Goal: Task Accomplishment & Management: Use online tool/utility

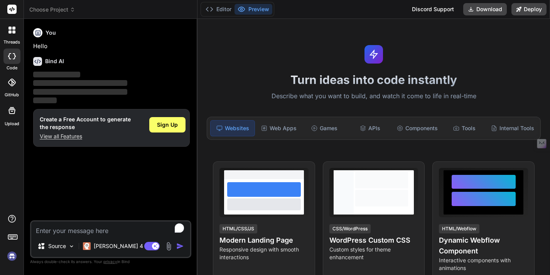
type textarea "x"
click at [482, 8] on button "Download" at bounding box center [485, 9] width 44 height 12
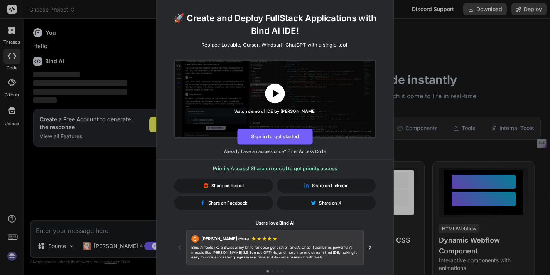
click at [276, 95] on icon at bounding box center [276, 93] width 6 height 7
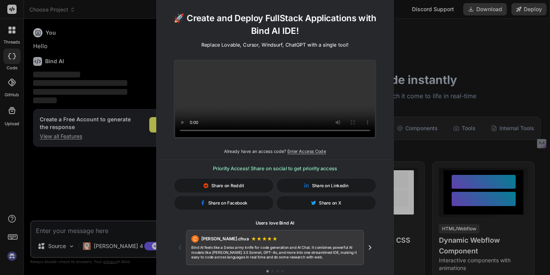
click at [312, 99] on video at bounding box center [275, 99] width 200 height 76
click at [273, 87] on video at bounding box center [275, 99] width 200 height 76
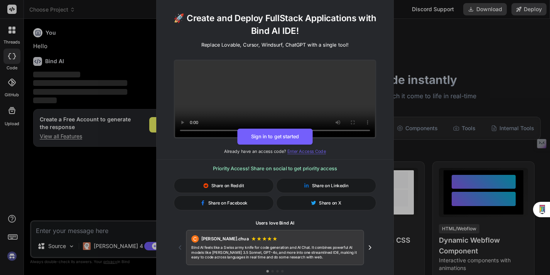
click at [301, 149] on span "Enter Access Code" at bounding box center [306, 151] width 39 height 5
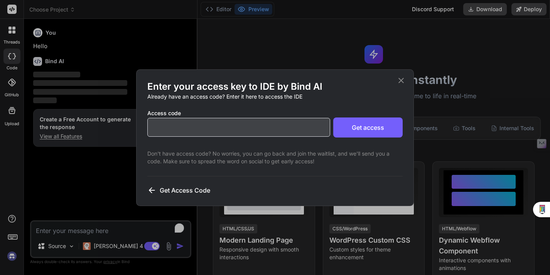
click at [250, 130] on input "text" at bounding box center [238, 127] width 183 height 19
paste input "d63fcad10e714254bba5c15ff463d9ab"
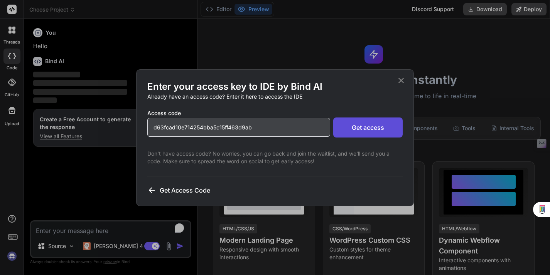
type input "d63fcad10e714254bba5c15ff463d9ab"
click at [342, 129] on button "Get access" at bounding box center [367, 128] width 69 height 20
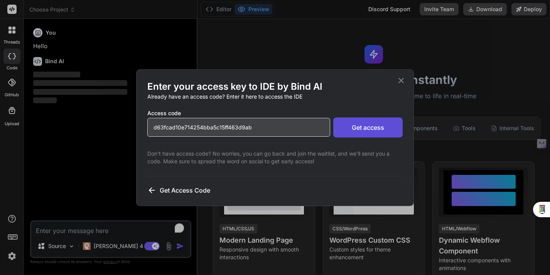
click at [370, 129] on button "Get access" at bounding box center [367, 128] width 69 height 20
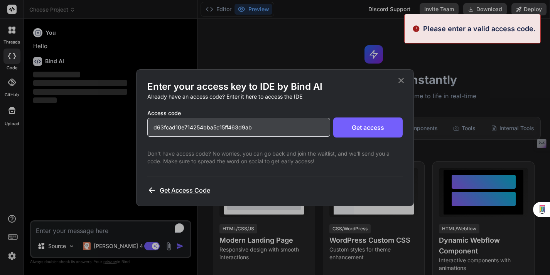
click at [188, 191] on span "Get Access Code" at bounding box center [185, 190] width 51 height 9
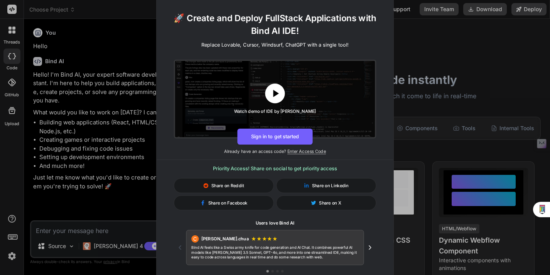
click at [278, 98] on icon at bounding box center [275, 93] width 12 height 12
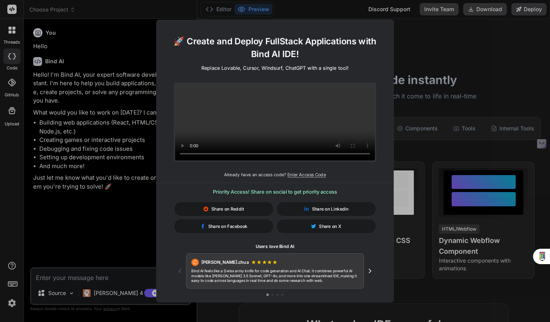
type textarea "x"
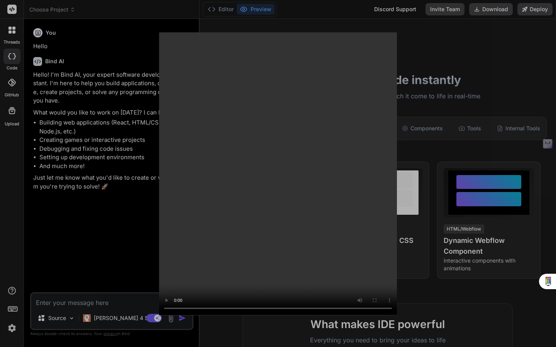
click at [338, 170] on video at bounding box center [278, 173] width 238 height 283
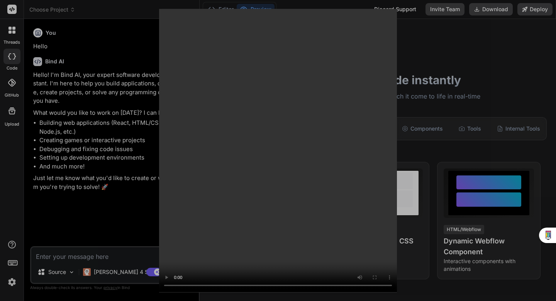
type textarea "x"
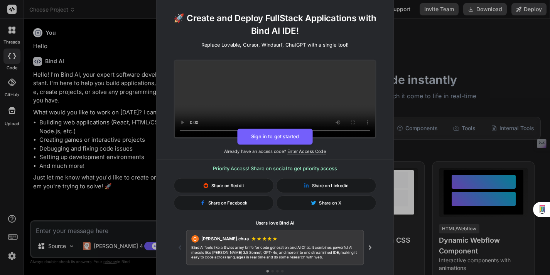
click at [93, 196] on div "🚀 Create and Deploy FullStack Applications with Bind AI IDE! Replace Lovable, C…" at bounding box center [275, 137] width 550 height 275
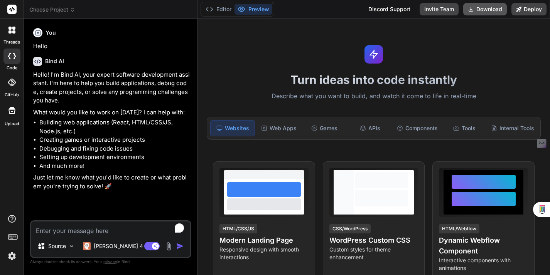
click at [477, 9] on button "Download" at bounding box center [485, 9] width 44 height 12
click at [485, 9] on button "Download" at bounding box center [485, 9] width 44 height 12
click at [313, 10] on div "Editor Preview Discord Support Invite Team Download Deploy" at bounding box center [374, 9] width 353 height 19
click at [219, 8] on button "Editor" at bounding box center [219, 9] width 32 height 11
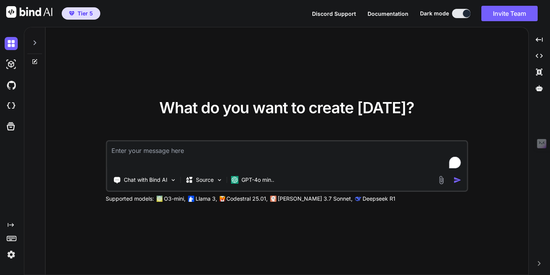
click at [10, 257] on img at bounding box center [11, 254] width 13 height 13
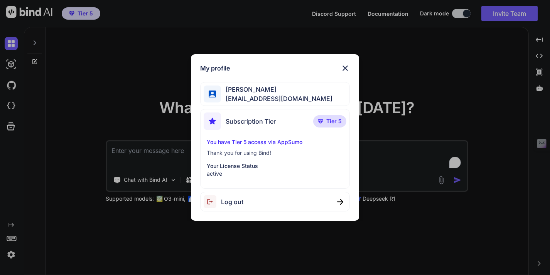
click at [66, 230] on div "My profile Darrell Hutson triplewebmedia@gmail.com Subscription Tier Tier 5 You…" at bounding box center [275, 137] width 550 height 275
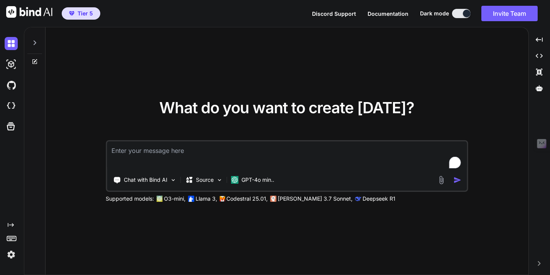
click at [74, 15] on span "Tier 5" at bounding box center [81, 14] width 30 height 8
click at [75, 17] on span "Tier 5" at bounding box center [81, 14] width 30 height 8
click at [19, 210] on div "Created with Pixso." at bounding box center [10, 147] width 21 height 228
click at [10, 257] on img at bounding box center [11, 254] width 13 height 13
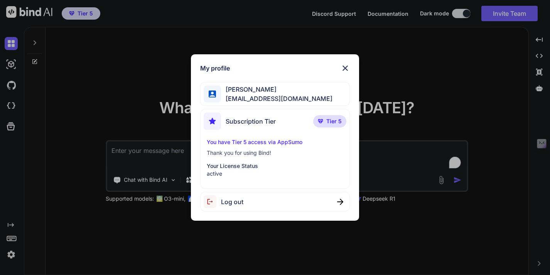
click at [220, 143] on p "You have Tier 5 access via AppSumo" at bounding box center [275, 143] width 137 height 8
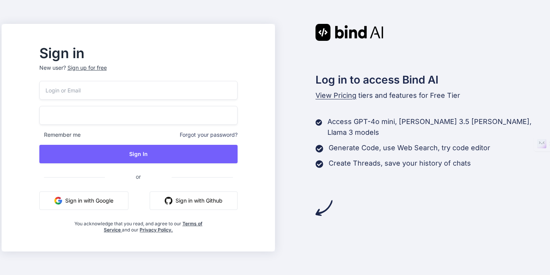
type input "[EMAIL_ADDRESS][DOMAIN_NAME]"
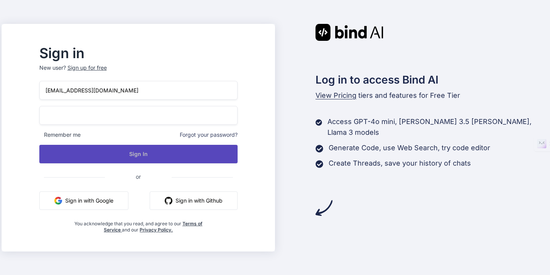
click at [163, 155] on button "Sign In" at bounding box center [138, 154] width 198 height 19
